Goal: Book appointment/travel/reservation

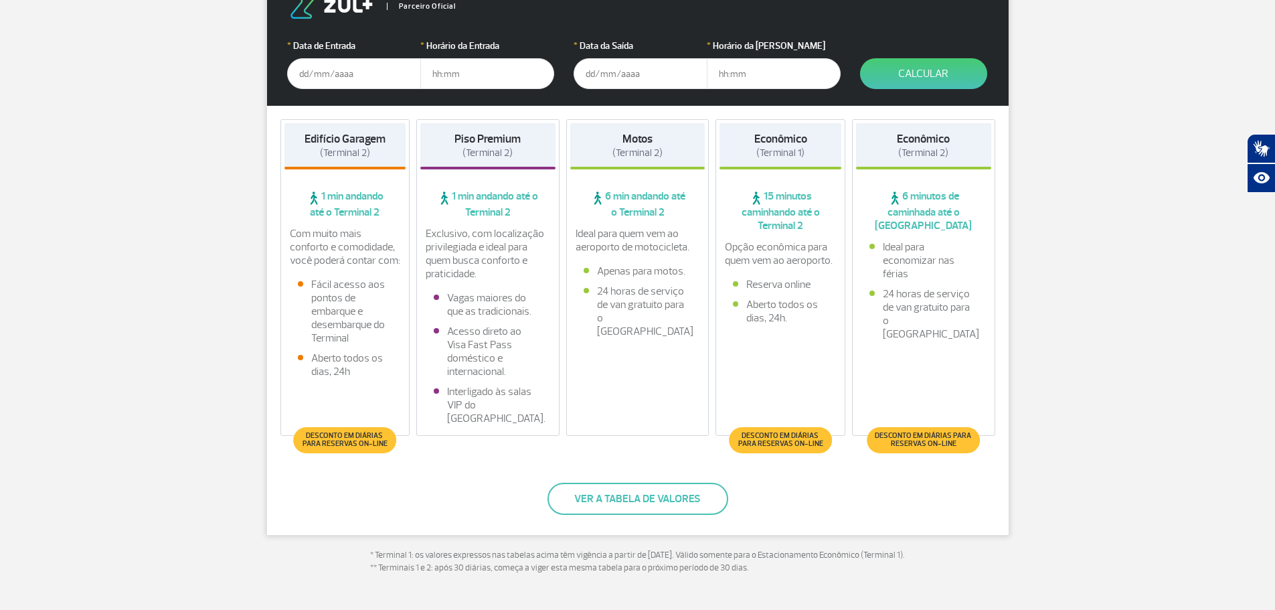
scroll to position [268, 0]
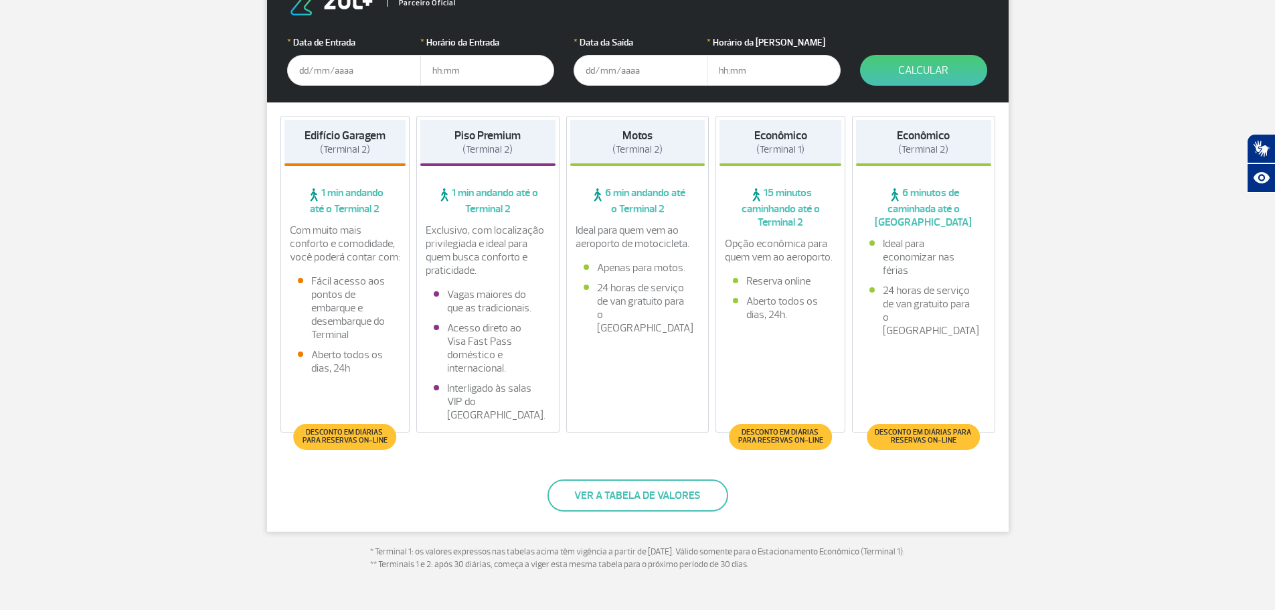
click at [381, 74] on input "text" at bounding box center [354, 70] width 134 height 31
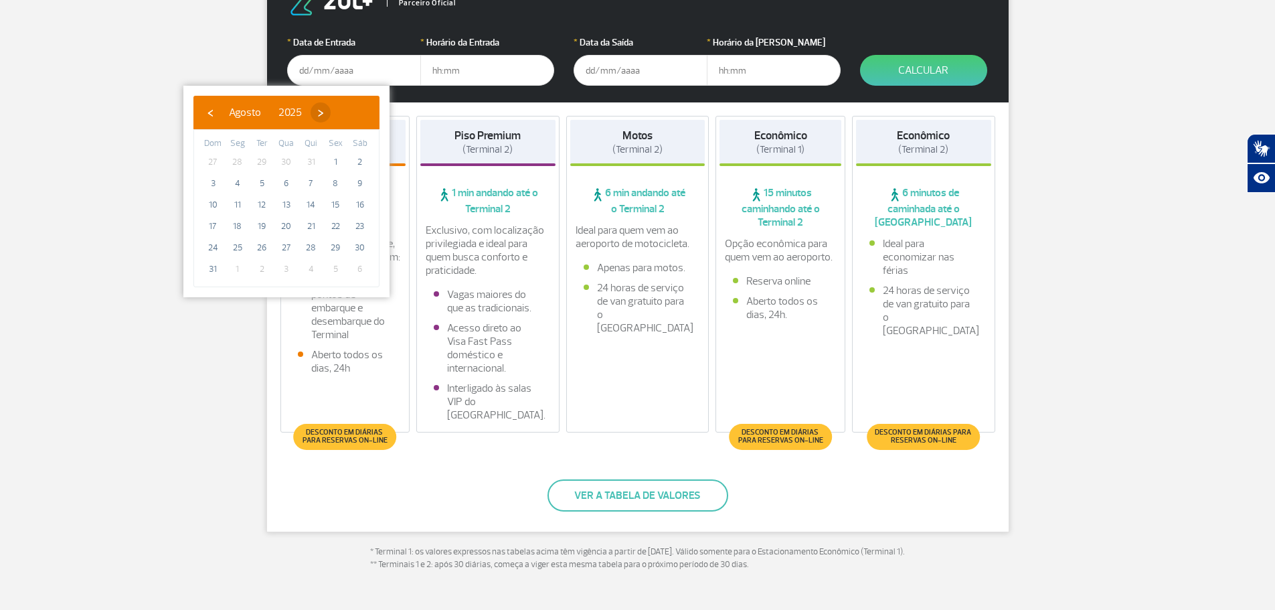
click at [331, 112] on span "›" at bounding box center [321, 112] width 20 height 20
click at [312, 228] on span "25" at bounding box center [310, 225] width 21 height 21
type input "[DATE]"
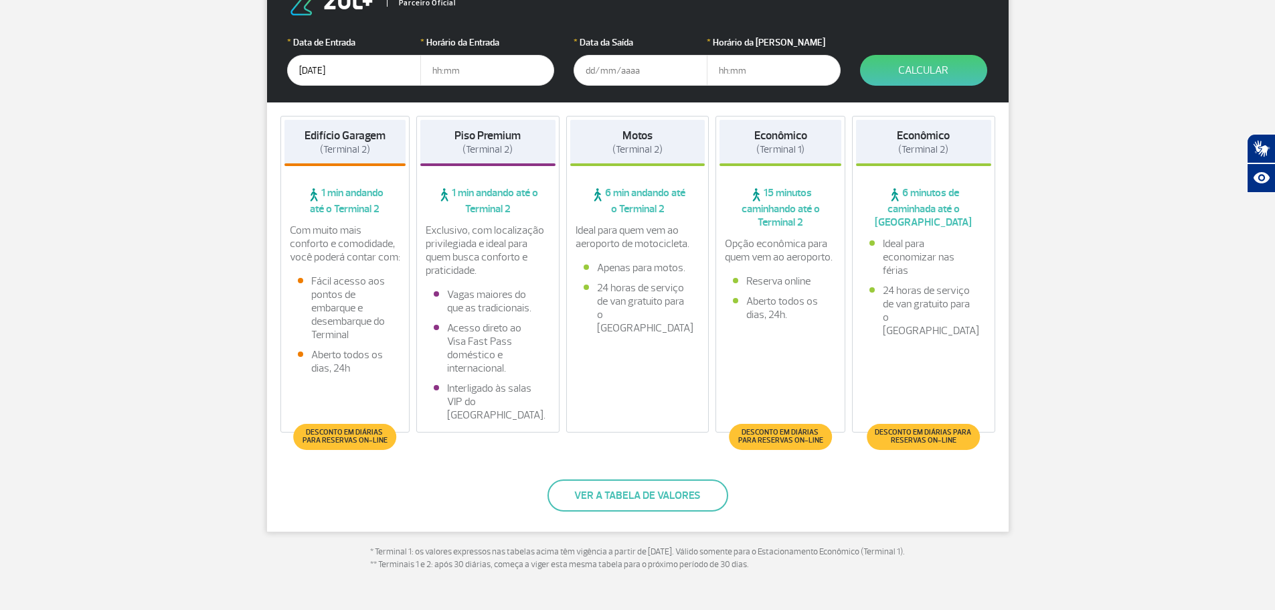
click at [462, 68] on input "text" at bounding box center [487, 70] width 134 height 31
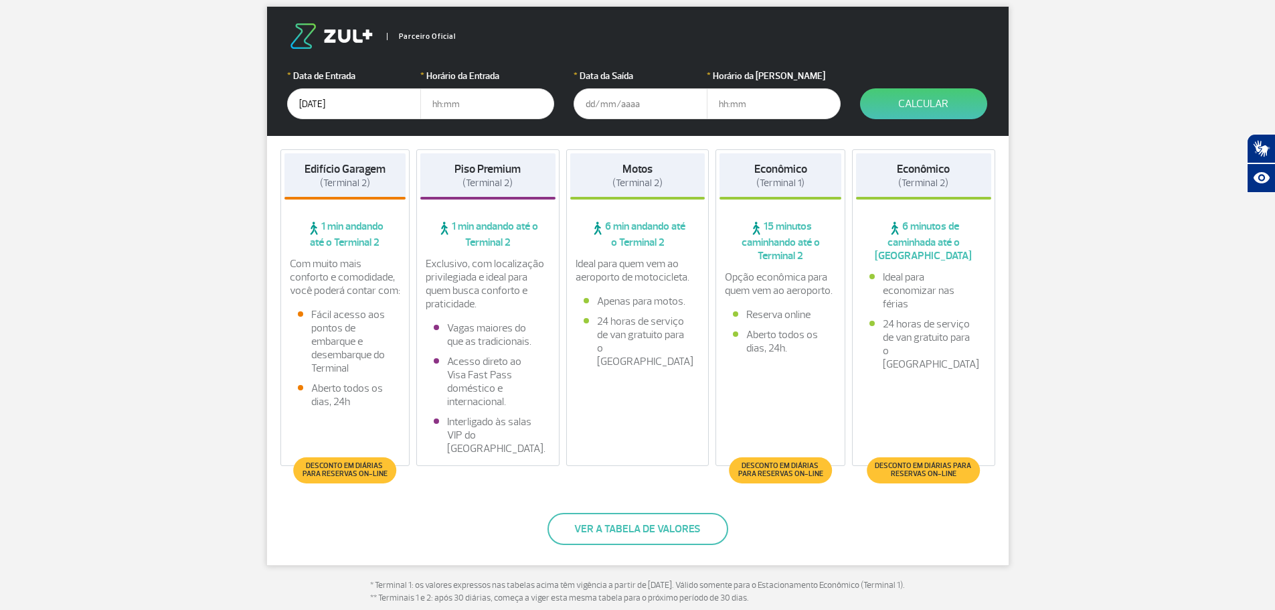
scroll to position [201, 0]
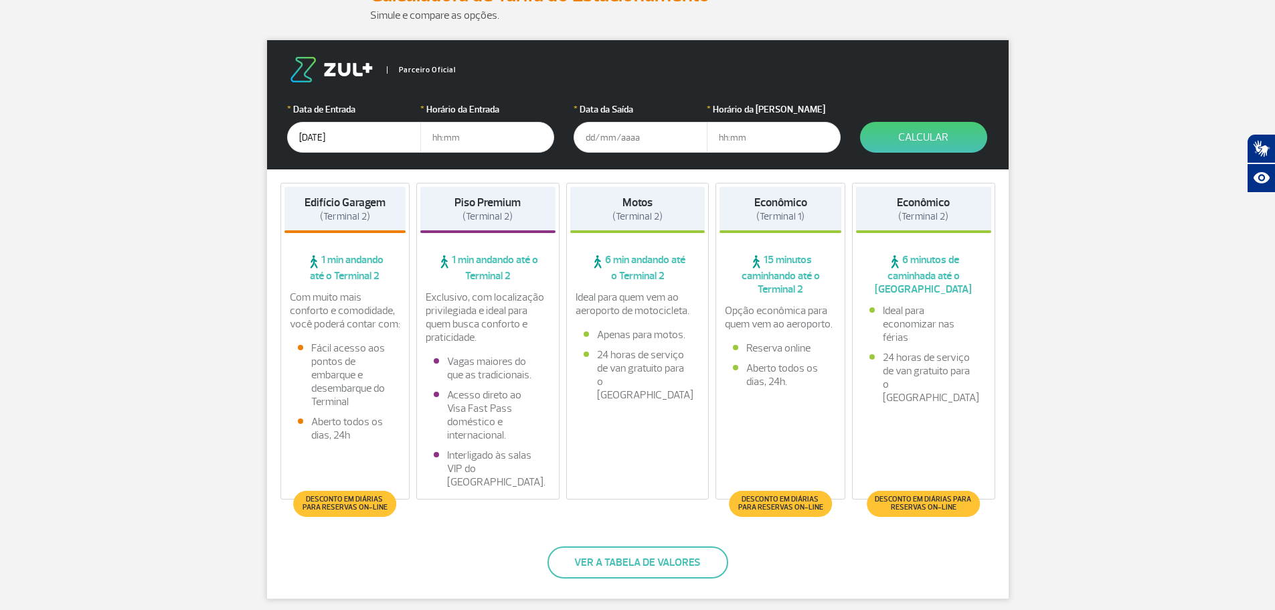
click at [387, 132] on input "[DATE]" at bounding box center [354, 137] width 134 height 31
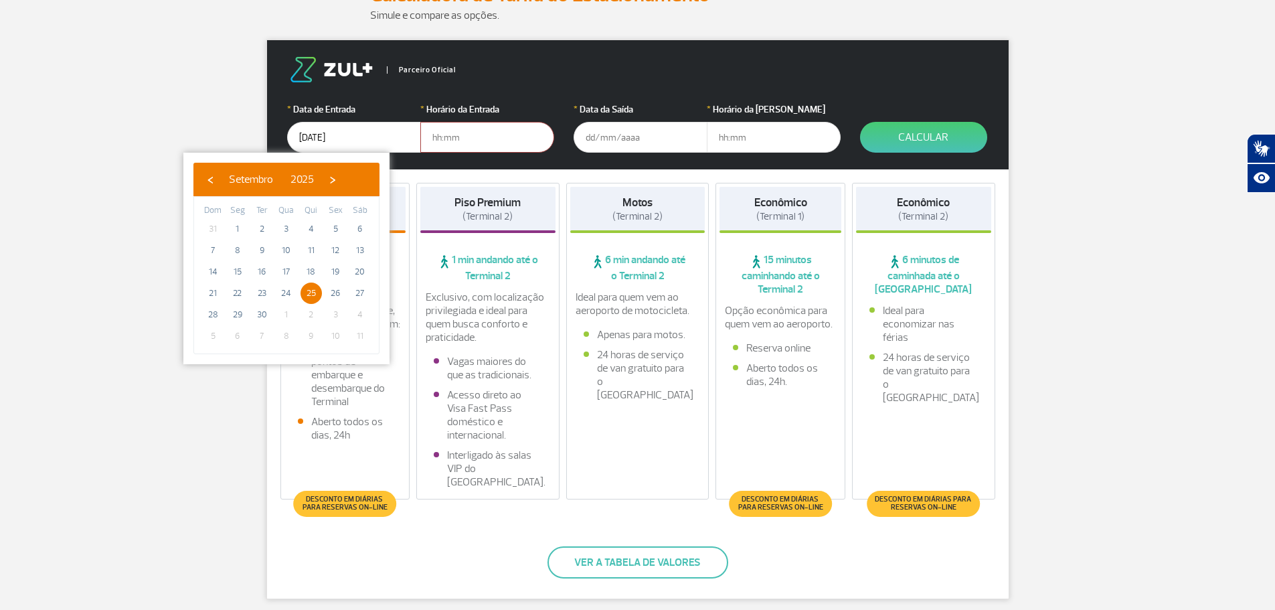
click at [458, 139] on input "text" at bounding box center [487, 137] width 134 height 31
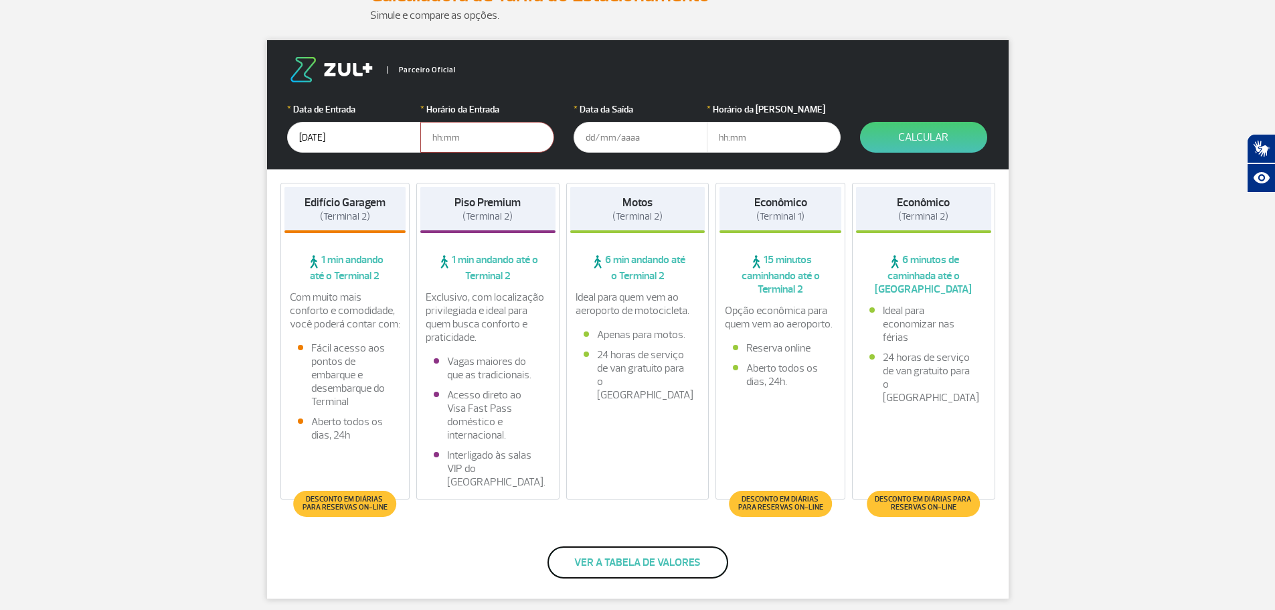
click at [630, 555] on button "Ver a tabela de valores" at bounding box center [637, 562] width 181 height 32
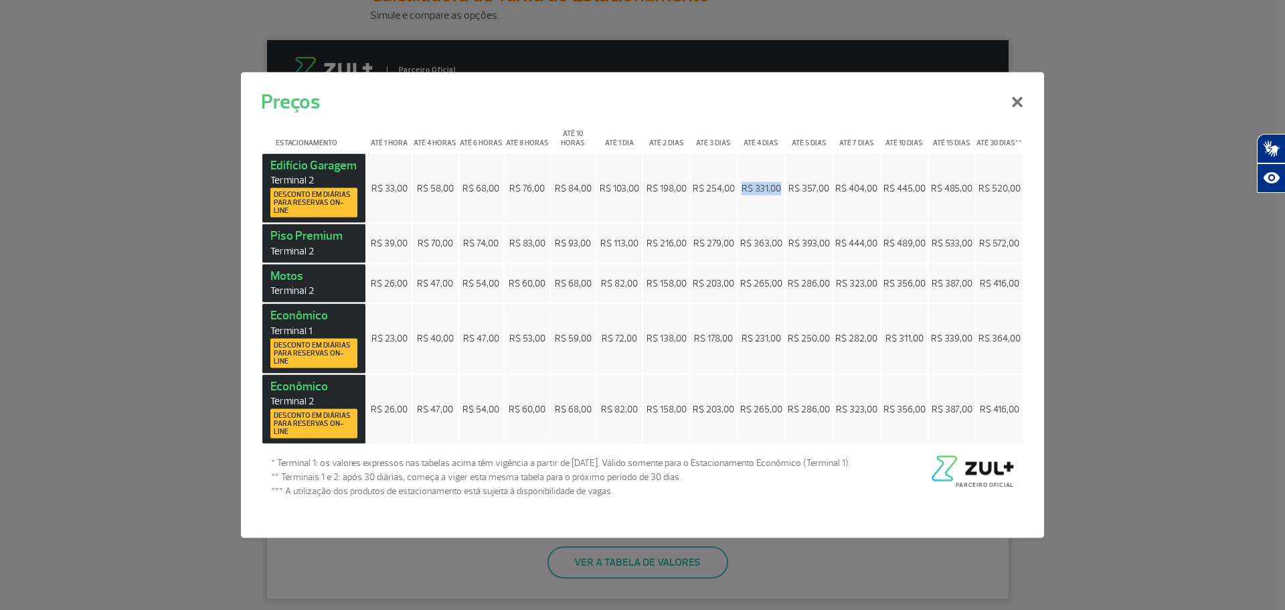
drag, startPoint x: 742, startPoint y: 188, endPoint x: 780, endPoint y: 195, distance: 38.2
click at [780, 195] on td "R$ 331,00" at bounding box center [761, 188] width 46 height 70
click at [192, 207] on div "Preços × Estacionamento Até 1 hora Até 4 horas Até 6 horas Até 8 horas Até 10 h…" at bounding box center [642, 305] width 1285 height 610
click at [1012, 110] on button "×" at bounding box center [1017, 100] width 35 height 48
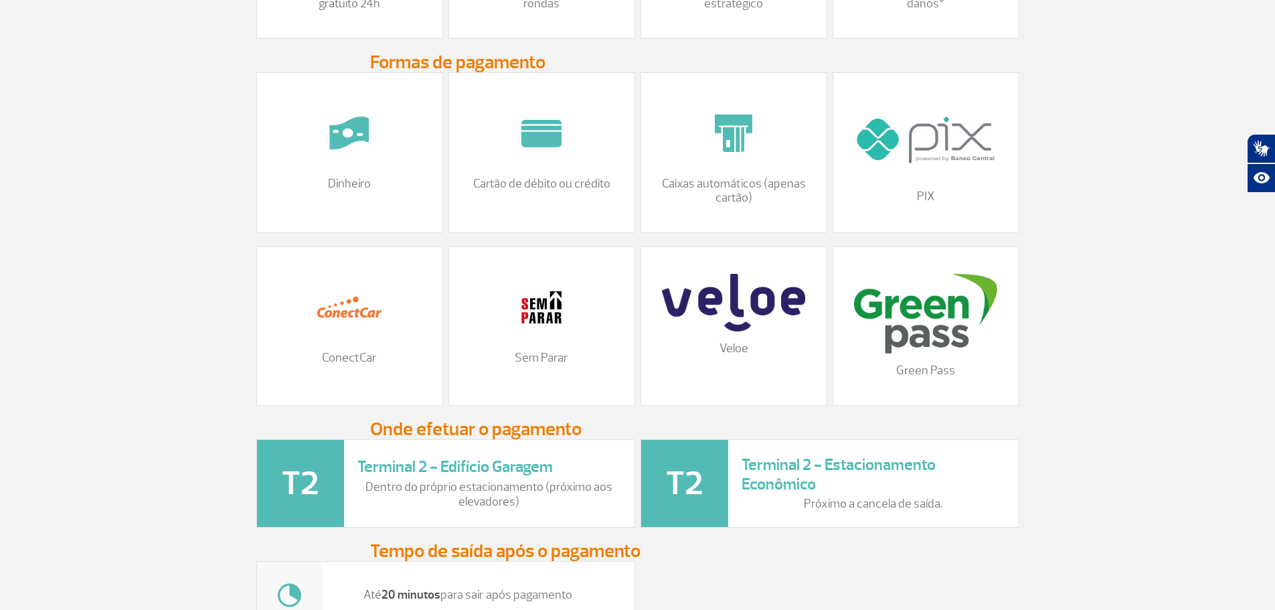
scroll to position [1539, 0]
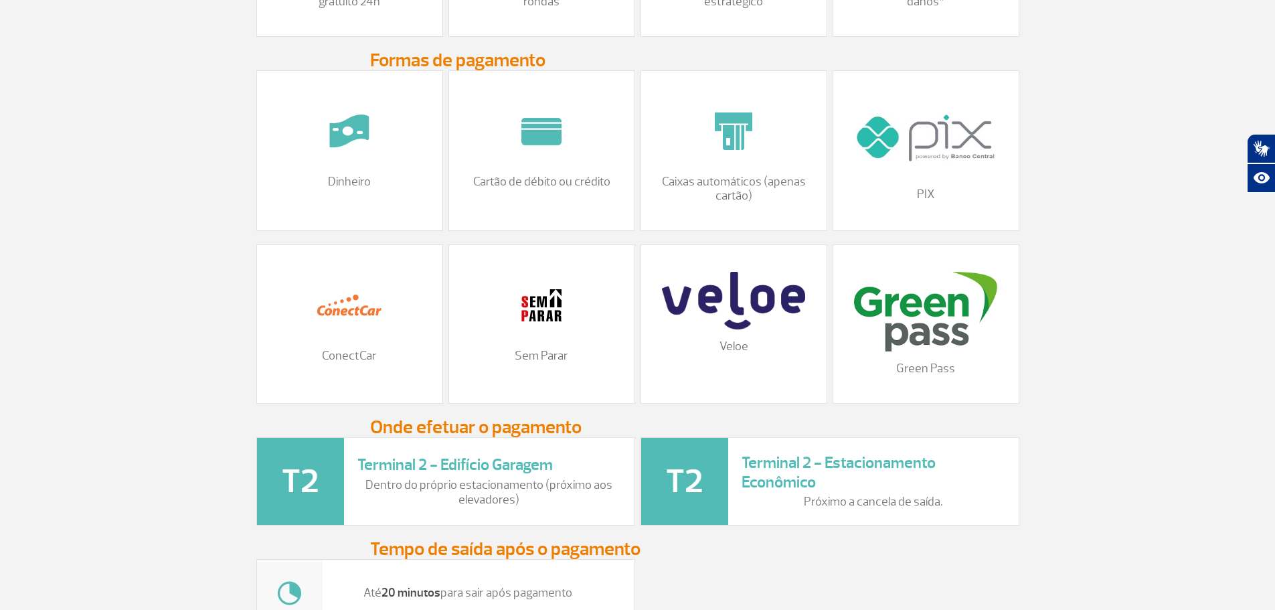
click at [342, 339] on img at bounding box center [349, 305] width 67 height 67
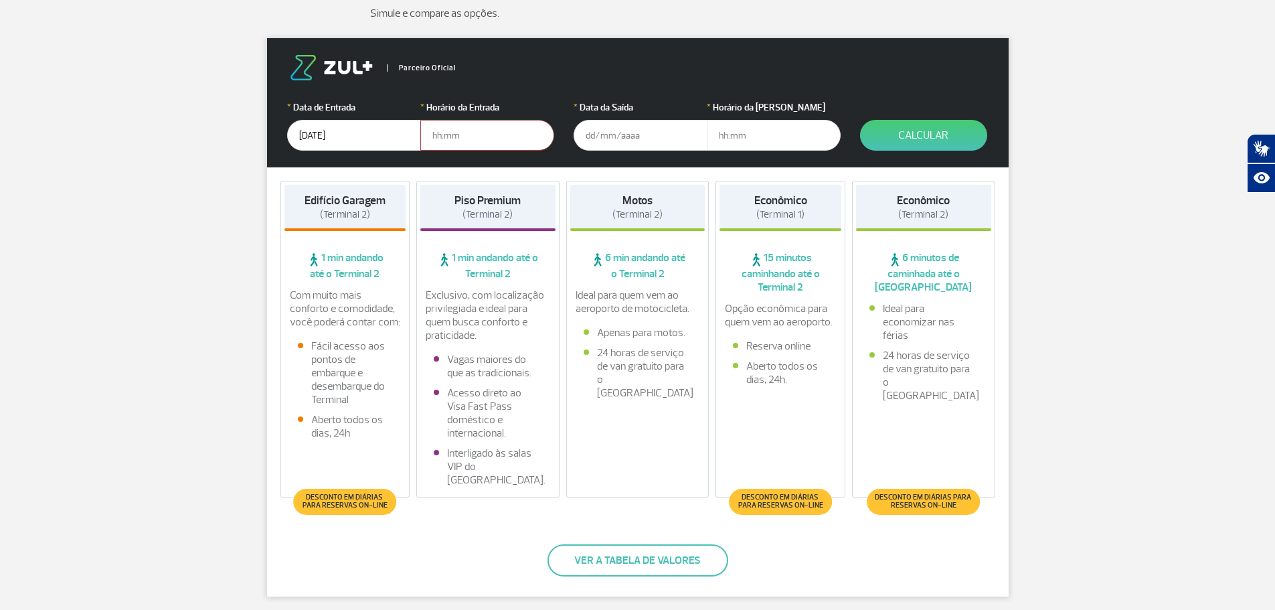
scroll to position [201, 0]
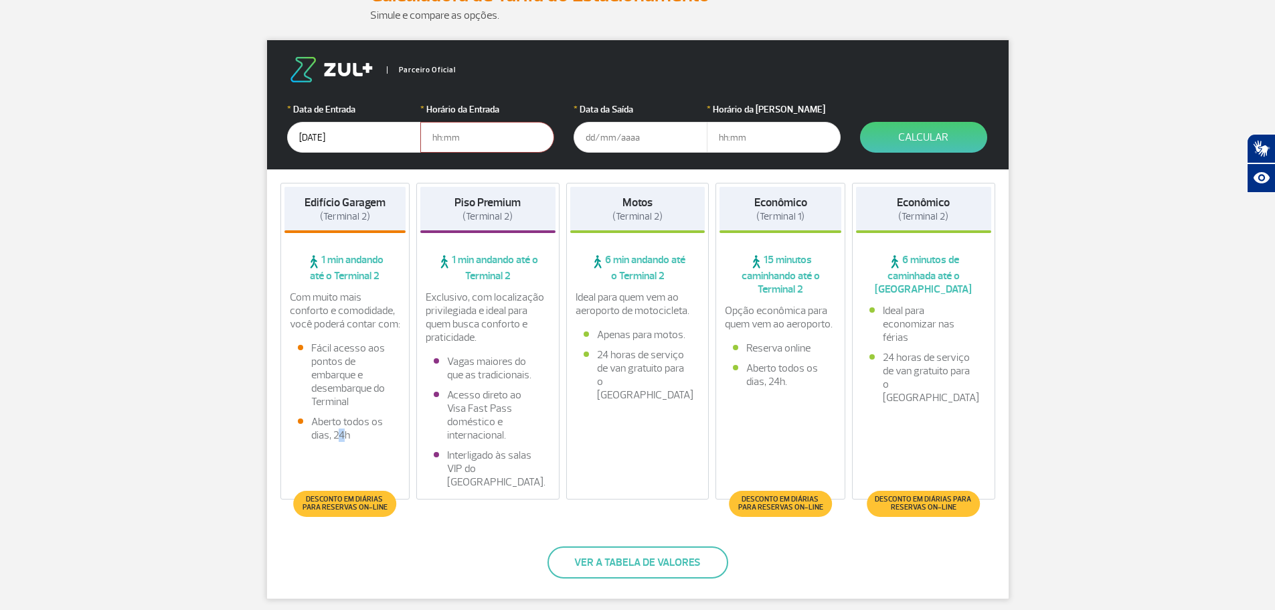
click at [341, 452] on div "Edifício Garagem (Terminal 2) 1 min andando até o Terminal 2 Com muito mais con…" at bounding box center [345, 341] width 130 height 317
click at [374, 426] on li "Aberto todos os dias, 24h" at bounding box center [345, 428] width 95 height 27
click at [482, 128] on input "text" at bounding box center [487, 137] width 134 height 31
type input "20:00"
click at [594, 131] on input "text" at bounding box center [640, 137] width 134 height 31
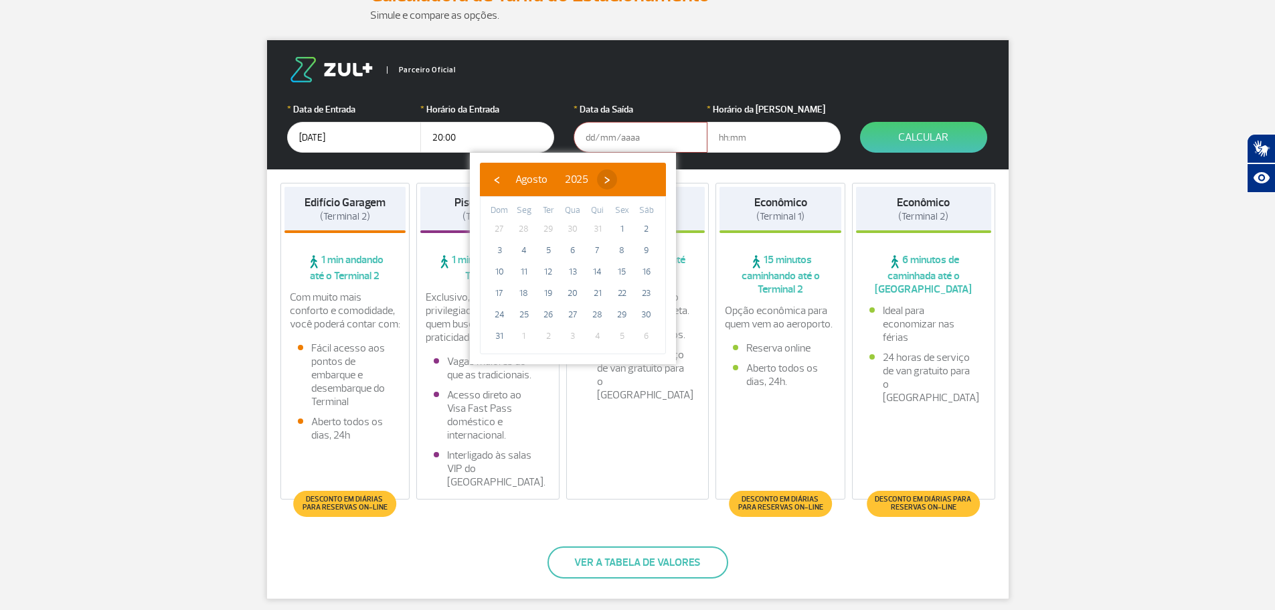
click at [617, 182] on span "›" at bounding box center [607, 179] width 20 height 20
click at [520, 314] on span "29" at bounding box center [523, 314] width 21 height 21
type input "[DATE]"
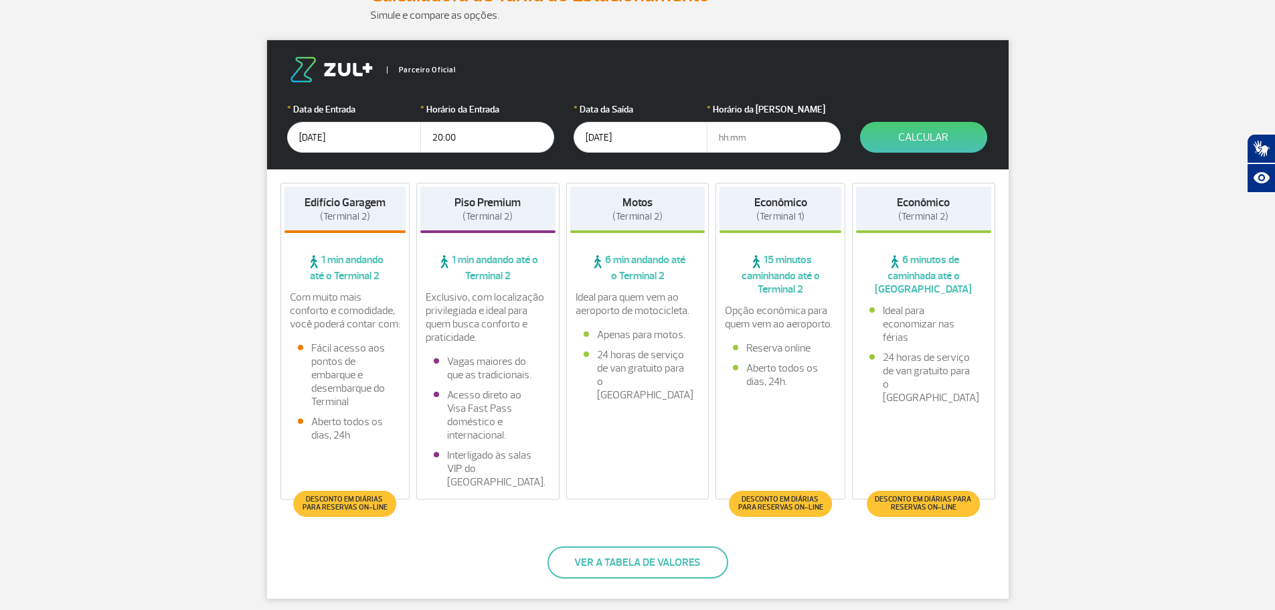
click at [726, 143] on input "text" at bounding box center [774, 137] width 134 height 31
type input "07:00"
click at [925, 137] on button "Calcular" at bounding box center [923, 137] width 127 height 31
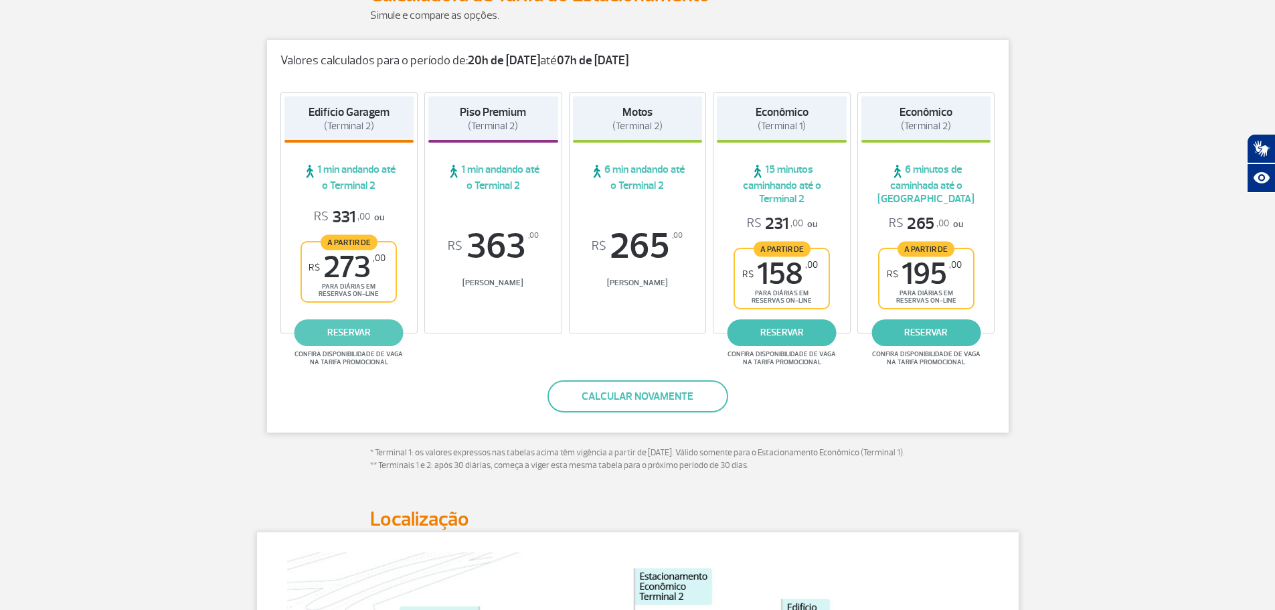
click at [370, 332] on link "reservar" at bounding box center [348, 332] width 109 height 27
